Goal: Task Accomplishment & Management: Use online tool/utility

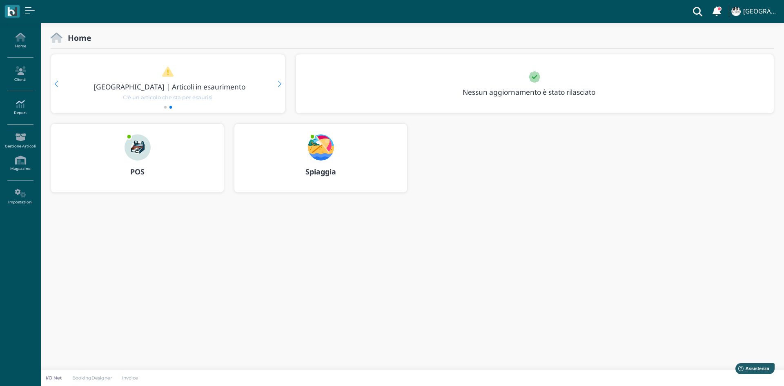
click at [24, 106] on icon at bounding box center [20, 104] width 36 height 9
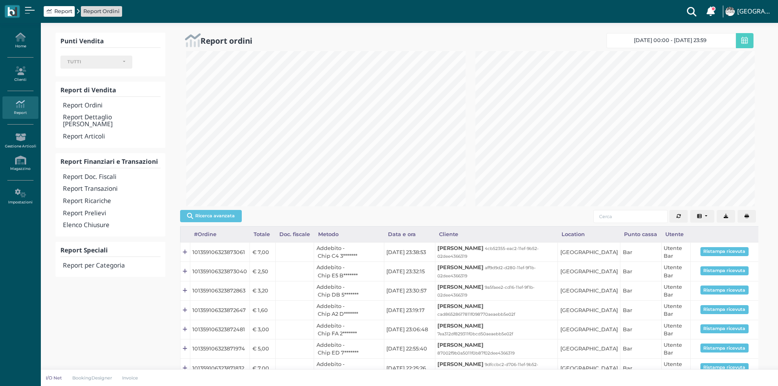
select select
click at [100, 174] on h4 "Report Doc. Fiscali" at bounding box center [111, 177] width 97 height 7
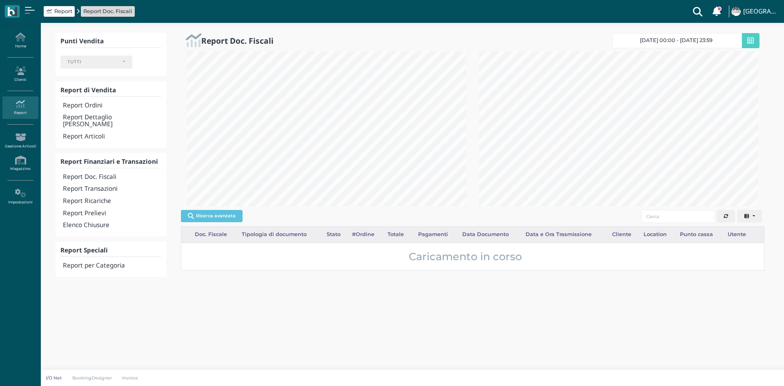
select select
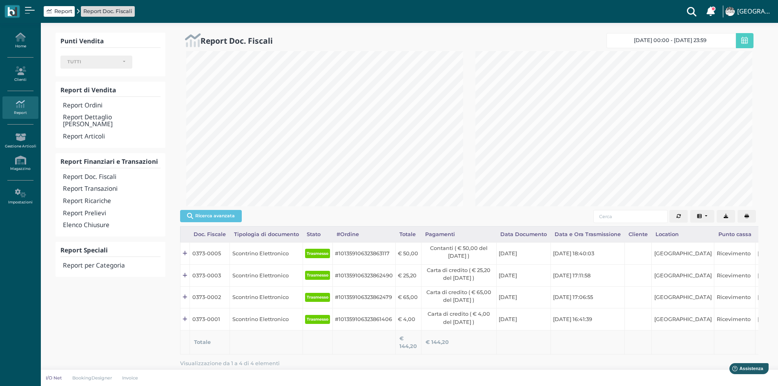
click at [748, 215] on icon "button" at bounding box center [747, 216] width 4 height 4
click at [98, 185] on h4 "Report Transazioni" at bounding box center [111, 188] width 97 height 7
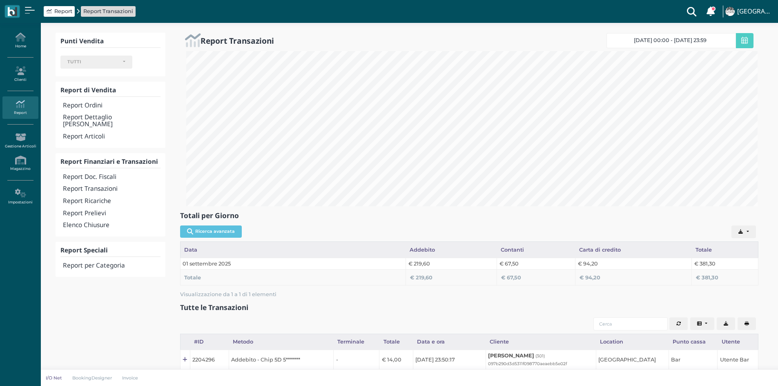
select select
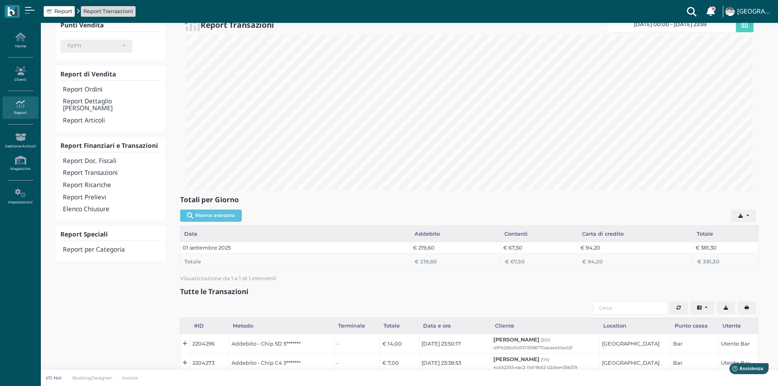
scroll to position [10, 0]
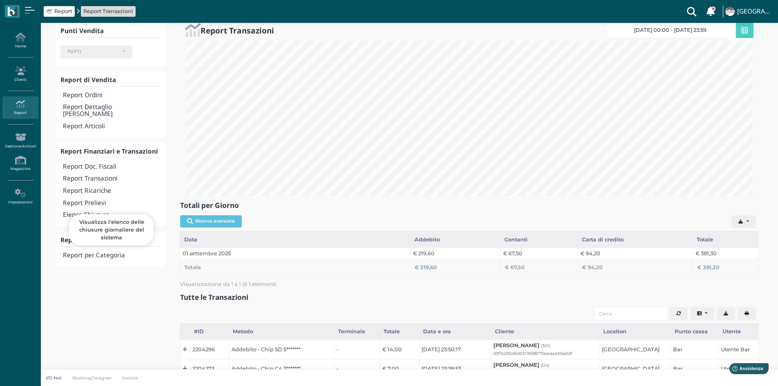
click at [95, 212] on h4 "Elenco Chiusure" at bounding box center [111, 215] width 97 height 7
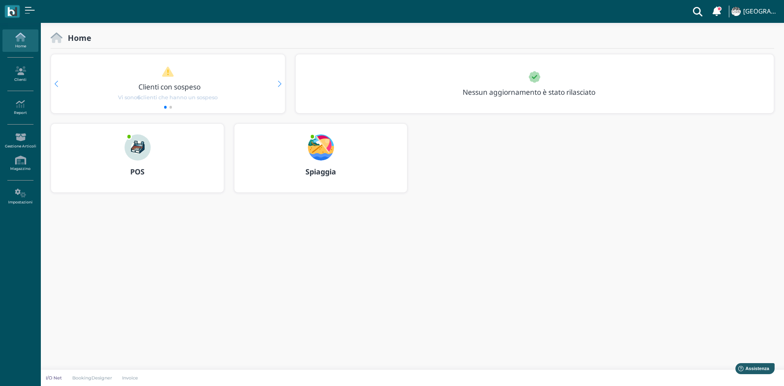
click at [134, 147] on img at bounding box center [138, 147] width 26 height 26
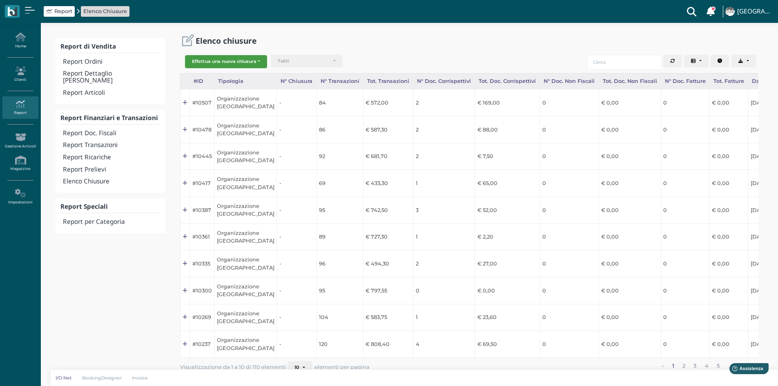
click at [240, 62] on button "Effettua una nuova chiusura" at bounding box center [226, 61] width 82 height 13
click at [264, 30] on div "Report di Vendita Report Ordini Report Dettaglio Ordini Report Articoli Report …" at bounding box center [409, 211] width 737 height 376
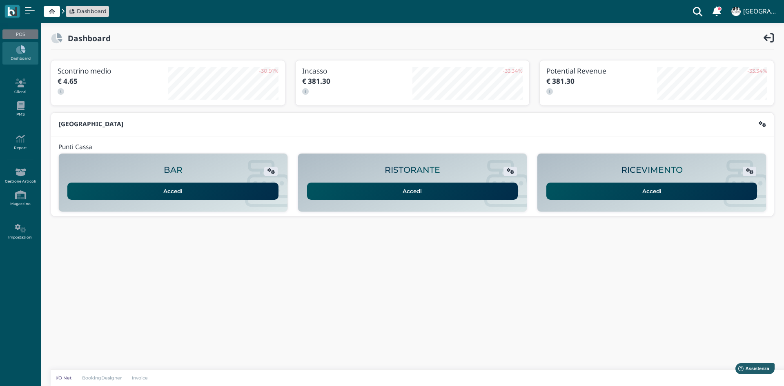
click at [635, 189] on link "Accedi" at bounding box center [652, 191] width 211 height 17
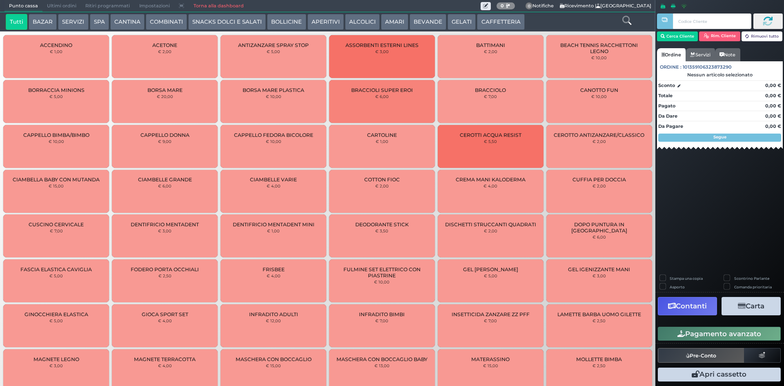
click at [67, 4] on span "Ultimi ordini" at bounding box center [61, 5] width 38 height 11
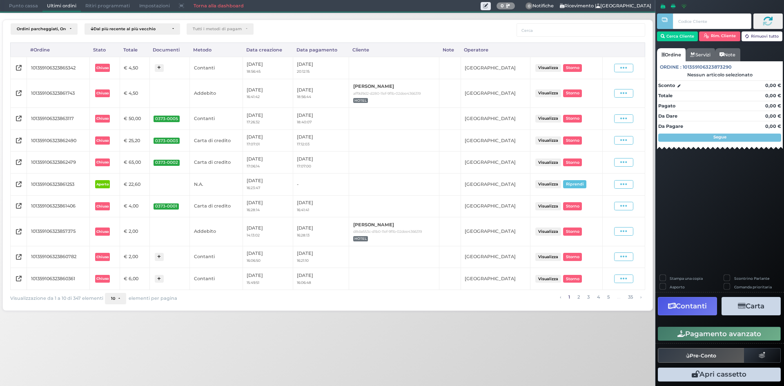
click at [123, 297] on button "10" at bounding box center [115, 298] width 21 height 11
click at [134, 269] on link "50" at bounding box center [127, 267] width 45 height 15
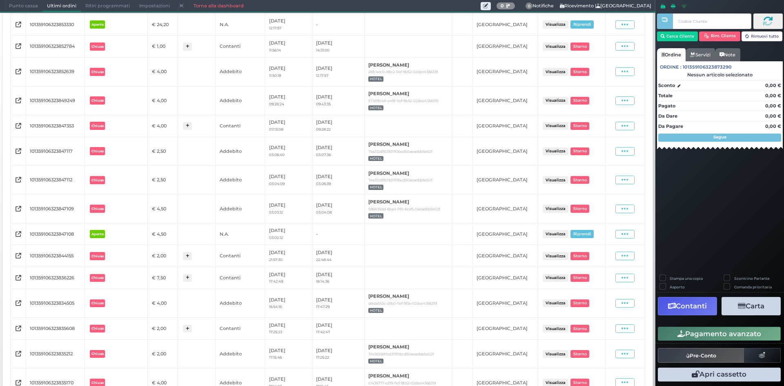
scroll to position [409, 0]
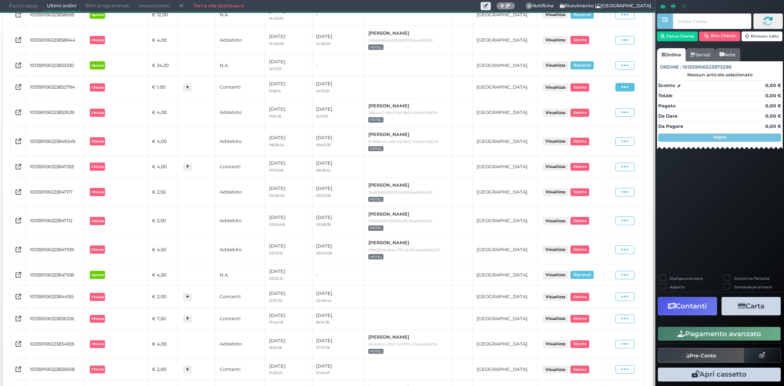
click at [622, 90] on icon at bounding box center [625, 87] width 7 height 8
click at [603, 112] on span "Ristampa Pre-Conto" at bounding box center [606, 111] width 33 height 14
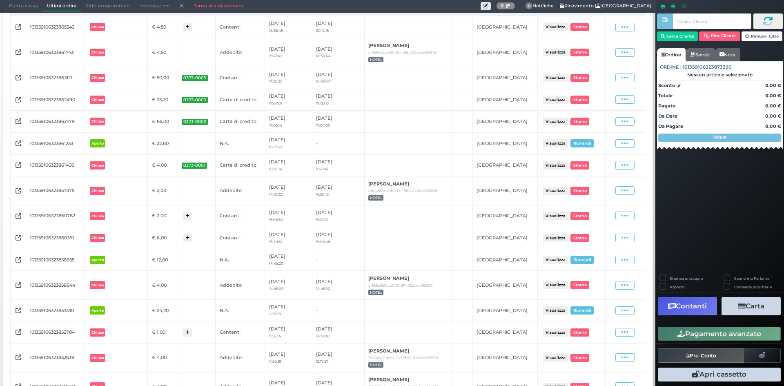
scroll to position [0, 0]
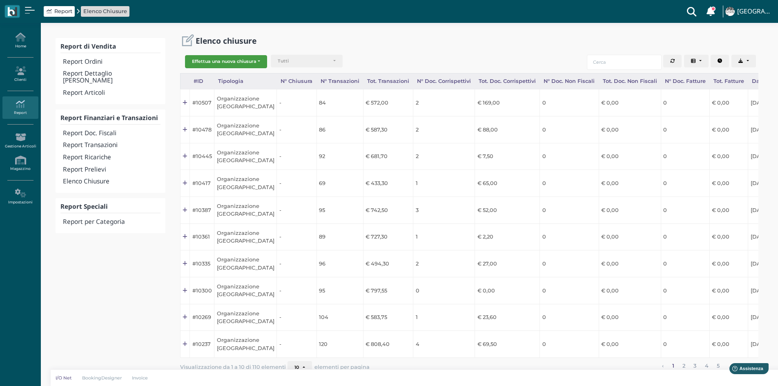
click at [240, 64] on button "Effettua una nuova chiusura" at bounding box center [226, 61] width 82 height 13
click at [237, 76] on span "Organizzazione" at bounding box center [216, 74] width 63 height 11
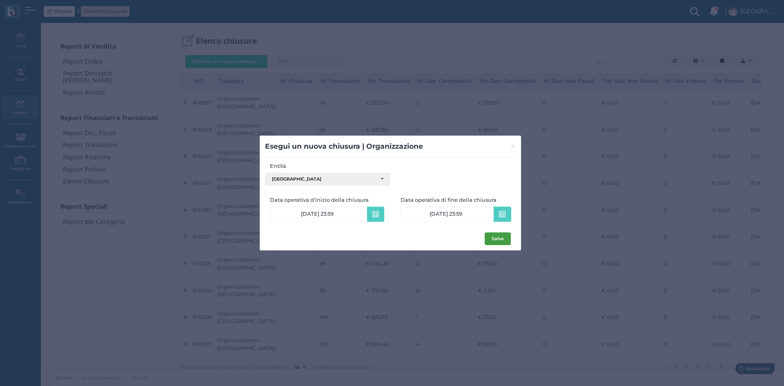
click at [495, 238] on button "Salva" at bounding box center [498, 238] width 26 height 13
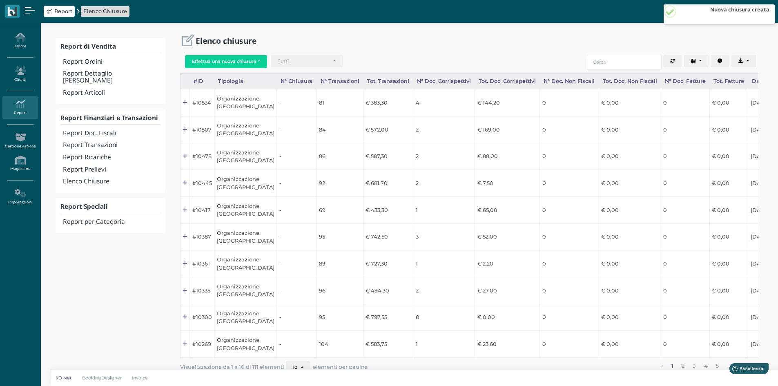
scroll to position [0, 82]
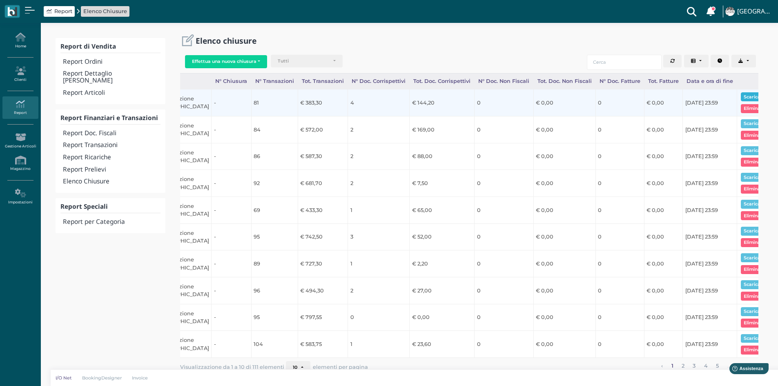
click at [741, 97] on button "Scarica pdf" at bounding box center [756, 96] width 31 height 9
